Goal: Contribute content: Contribute content

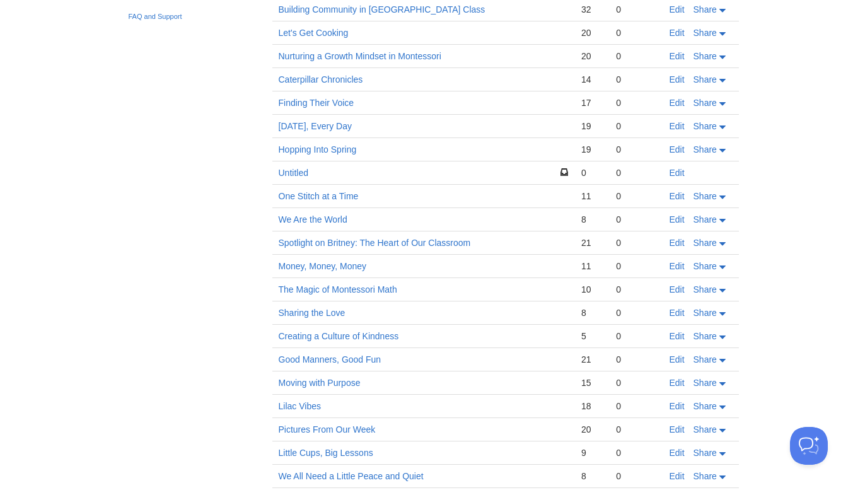
scroll to position [262, 0]
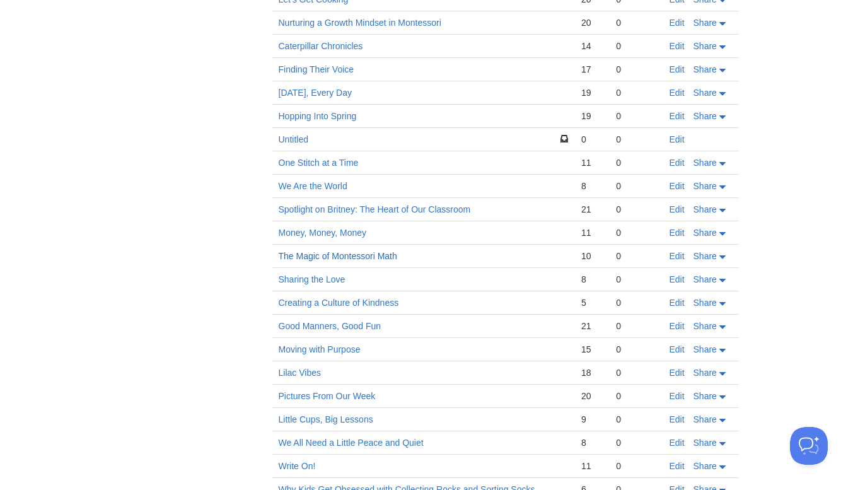
click at [371, 254] on link "The Magic of Montessori Math" at bounding box center [338, 256] width 119 height 10
click at [358, 251] on link "The Magic of Montessori Math" at bounding box center [338, 256] width 119 height 10
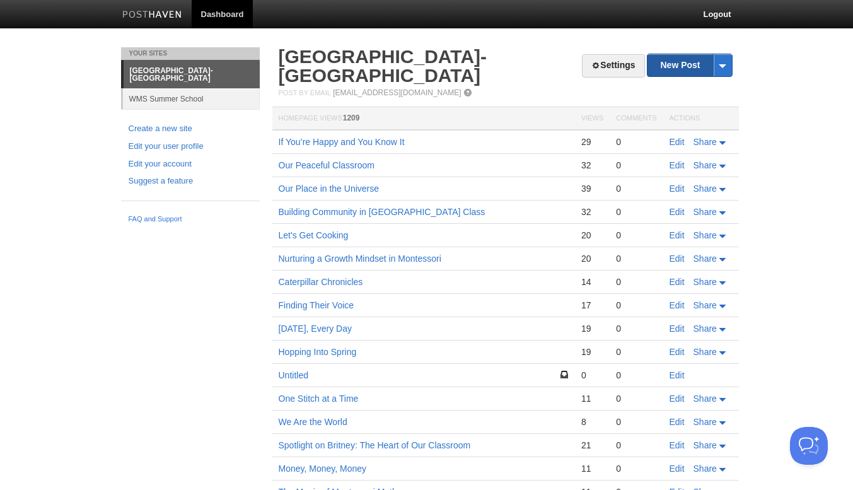
click at [677, 61] on link "New Post" at bounding box center [690, 65] width 84 height 22
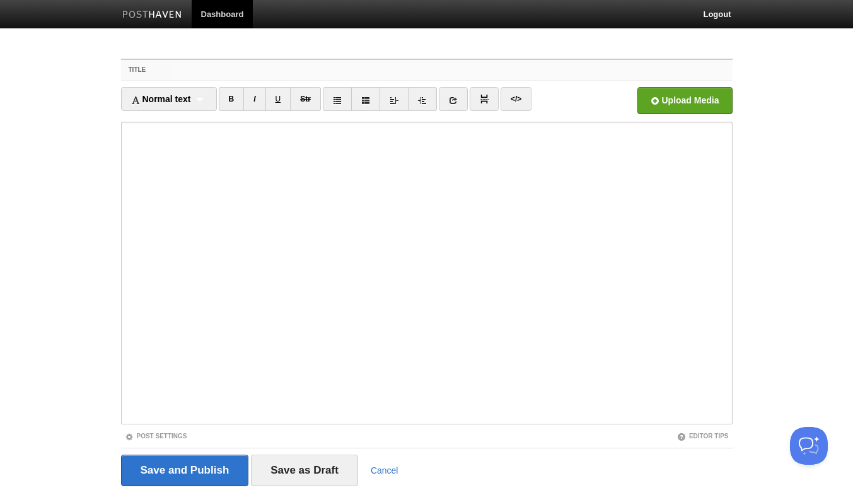
click at [204, 76] on input "Title" at bounding box center [452, 70] width 561 height 20
paste input "Math Is Everywhere: Simple Ways to Support Learning at Home"
type input "Math Is Everywhere: Simple Ways to Support Learning at Home"
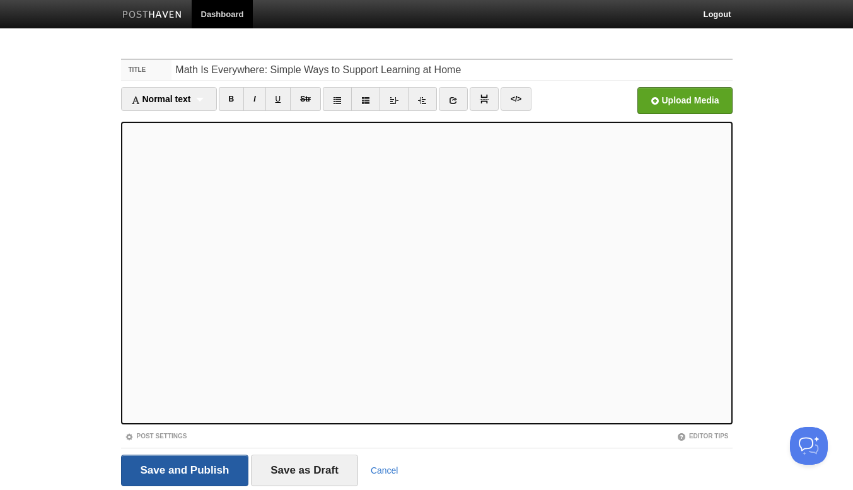
click at [194, 476] on input "Save and Publish" at bounding box center [185, 471] width 128 height 32
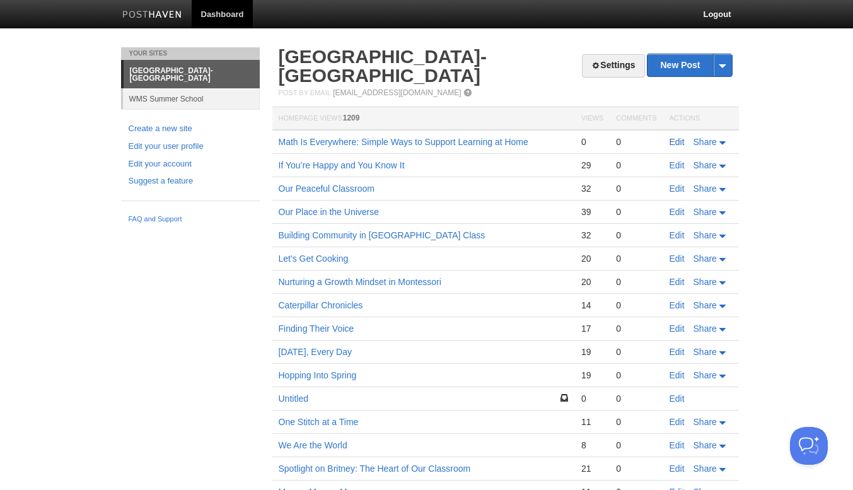
click at [672, 139] on link "Edit" at bounding box center [677, 142] width 15 height 10
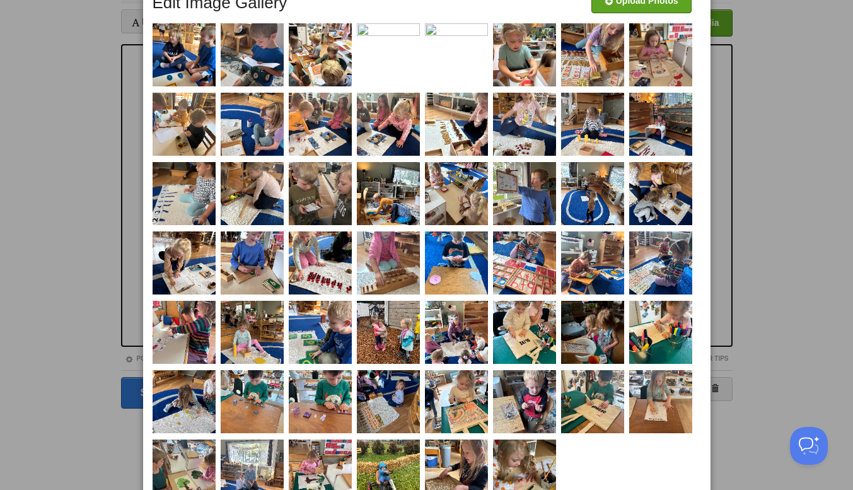
scroll to position [75, 0]
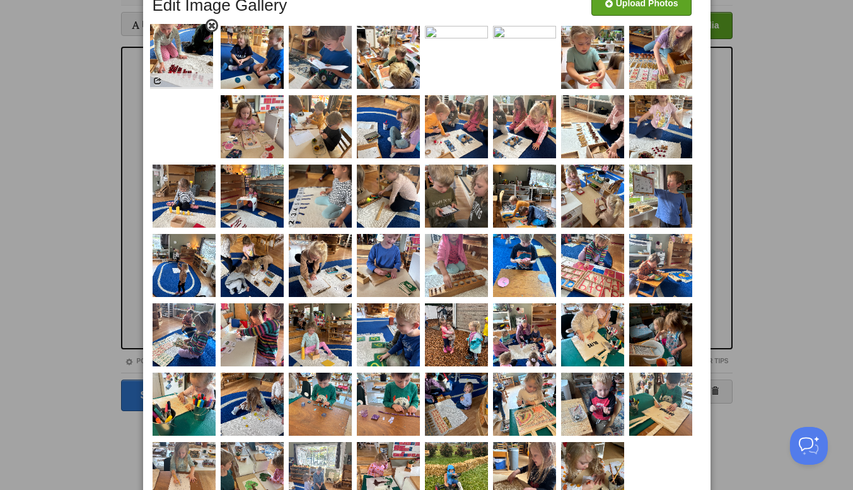
drag, startPoint x: 325, startPoint y: 271, endPoint x: 186, endPoint y: 60, distance: 252.7
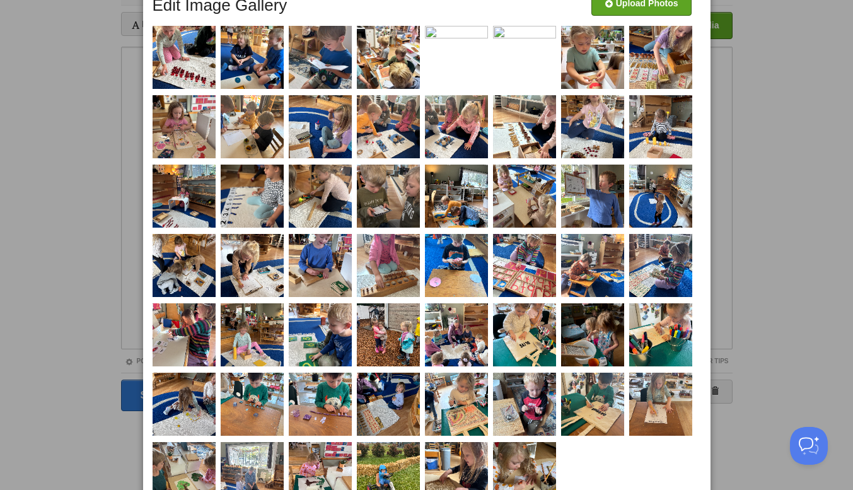
click at [784, 99] on div at bounding box center [426, 245] width 853 height 490
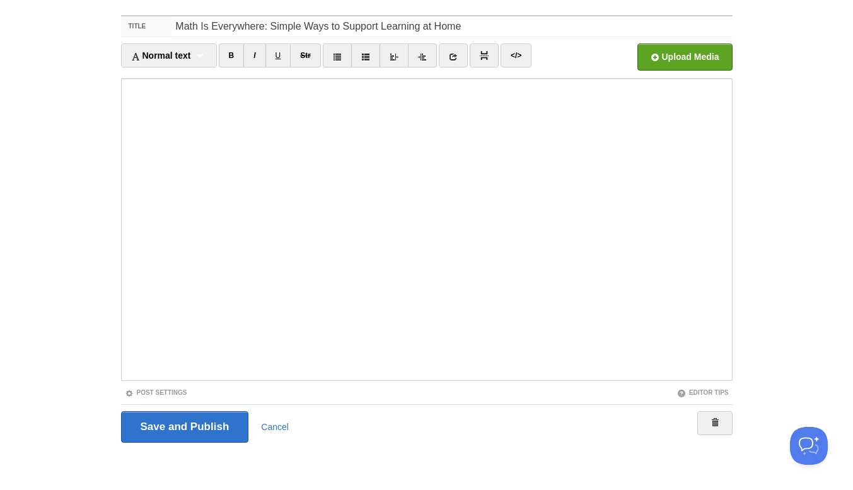
scroll to position [43, 0]
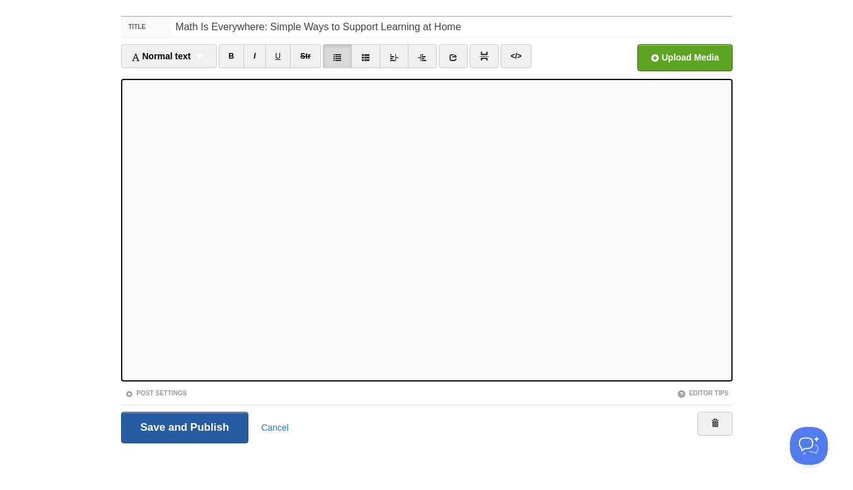
click at [201, 426] on input "Save and Publish" at bounding box center [185, 428] width 128 height 32
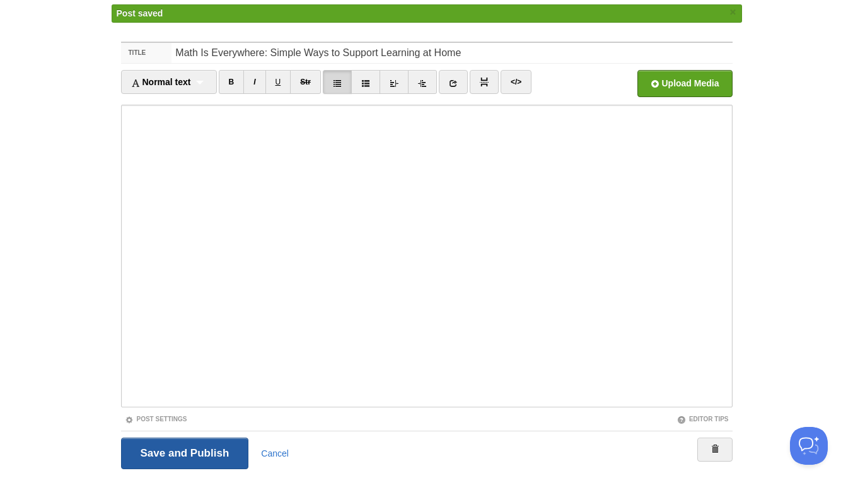
scroll to position [47, 0]
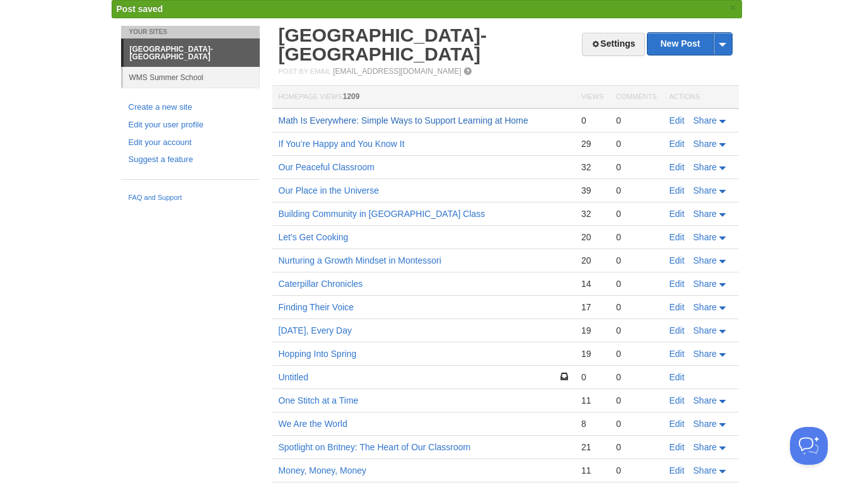
click at [327, 119] on link "Math Is Everywhere: Simple Ways to Support Learning at Home" at bounding box center [404, 120] width 250 height 10
